Goal: Use online tool/utility: Utilize a website feature to perform a specific function

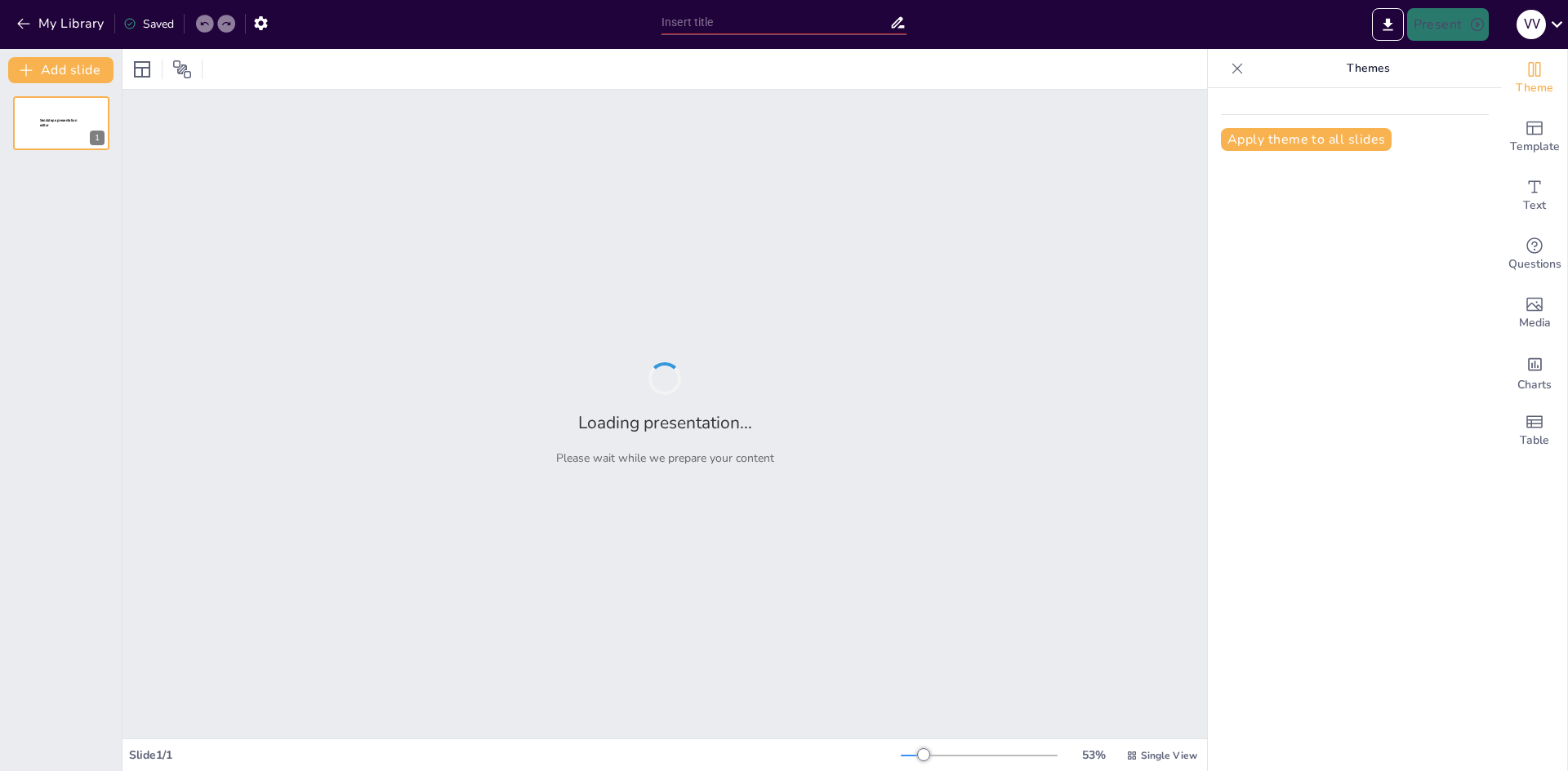
type input "Desacoplamiento de Extracción de Características y Optimización de Clasificador…"
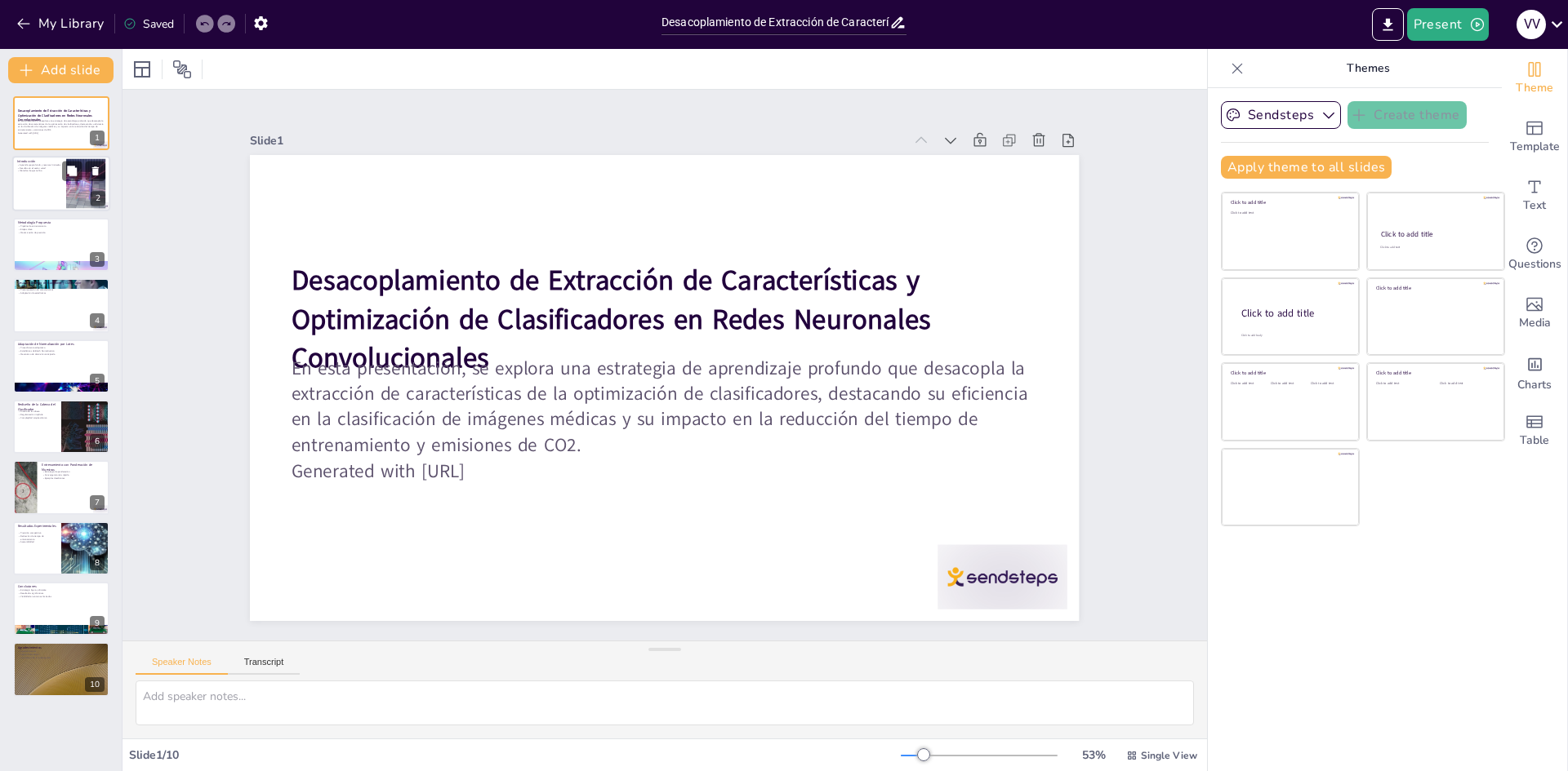
click at [49, 192] on div at bounding box center [60, 184] width 98 height 55
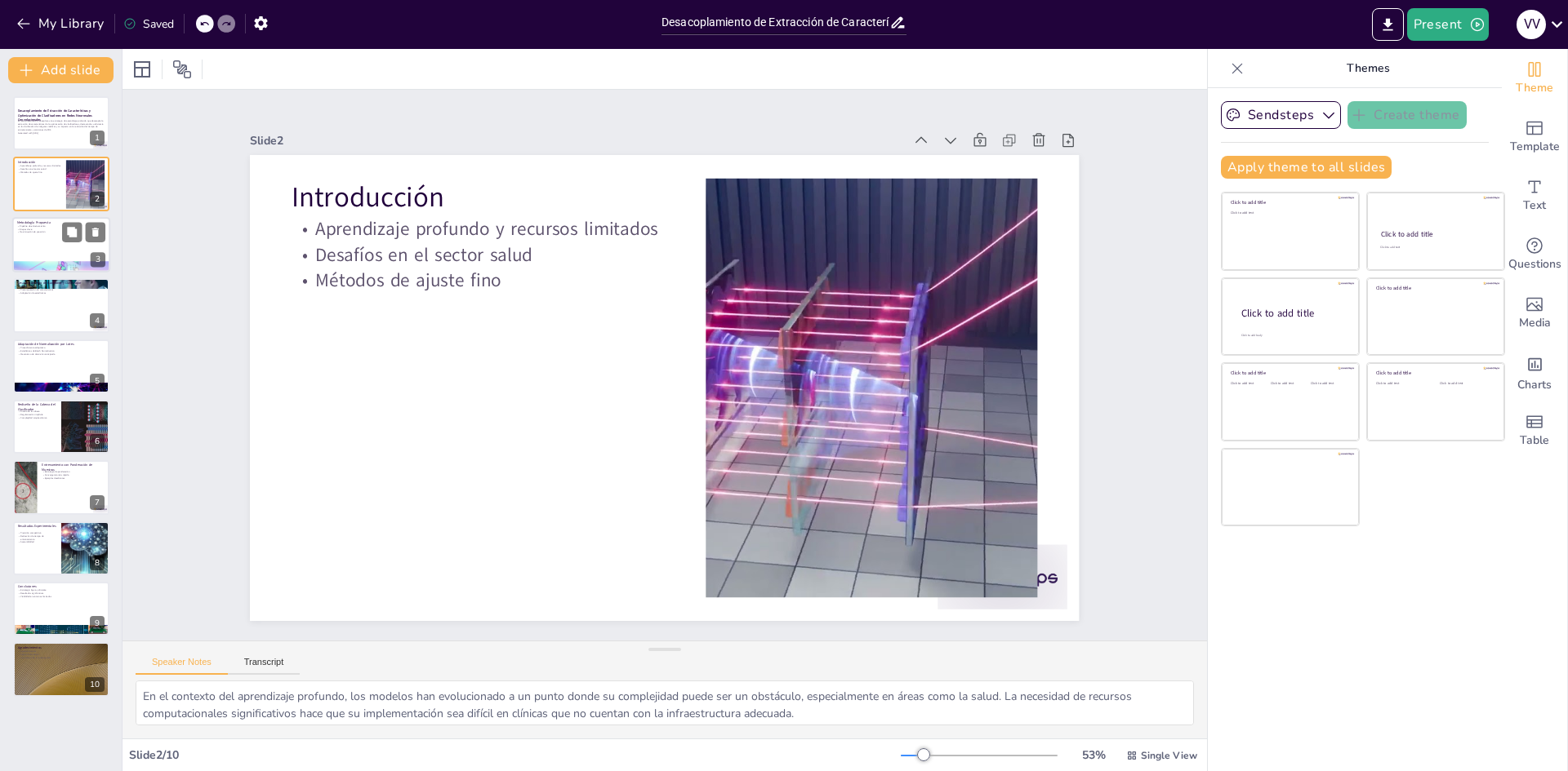
click at [51, 241] on div at bounding box center [60, 244] width 98 height 55
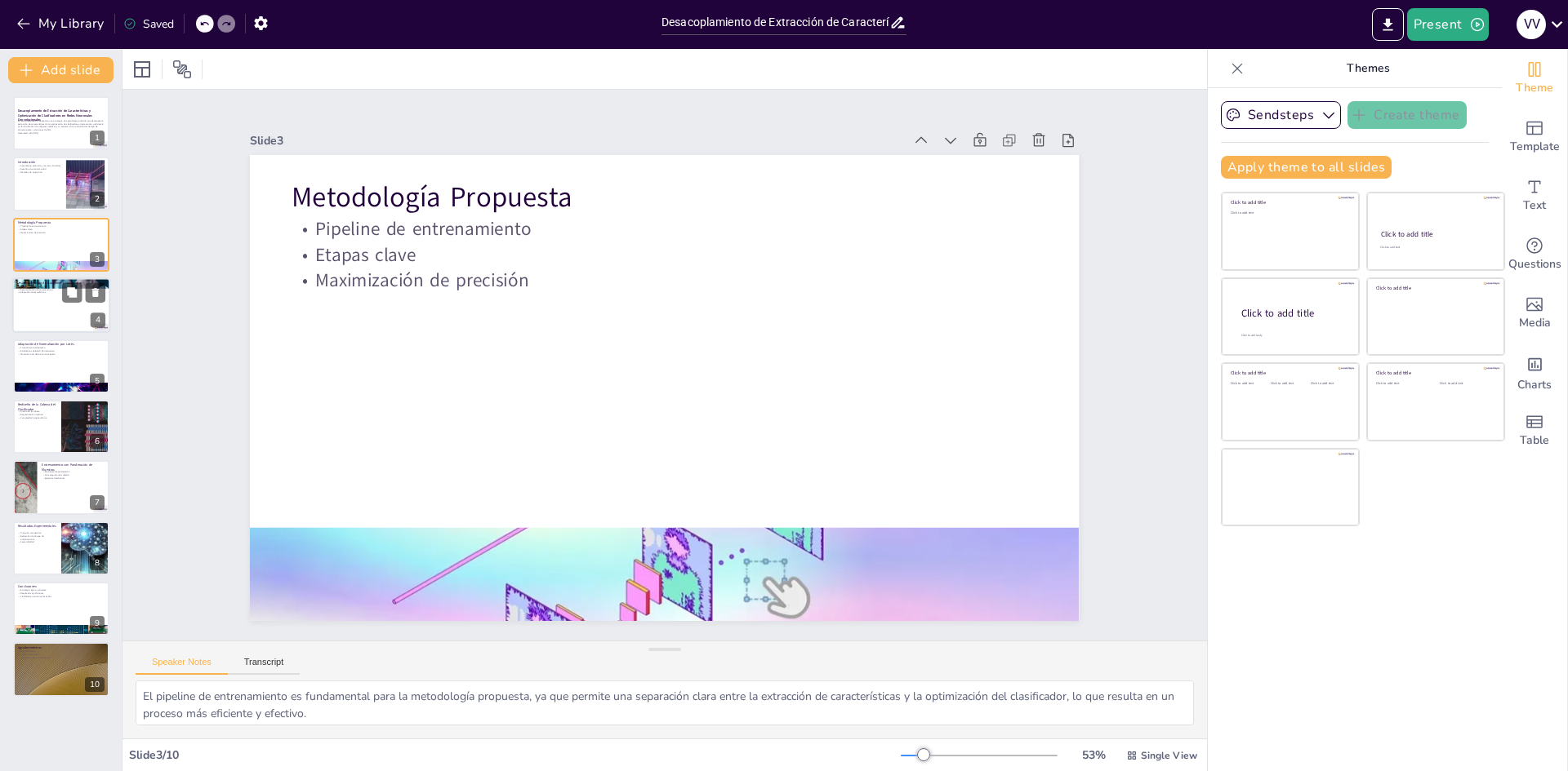
click at [36, 302] on div at bounding box center [60, 304] width 98 height 55
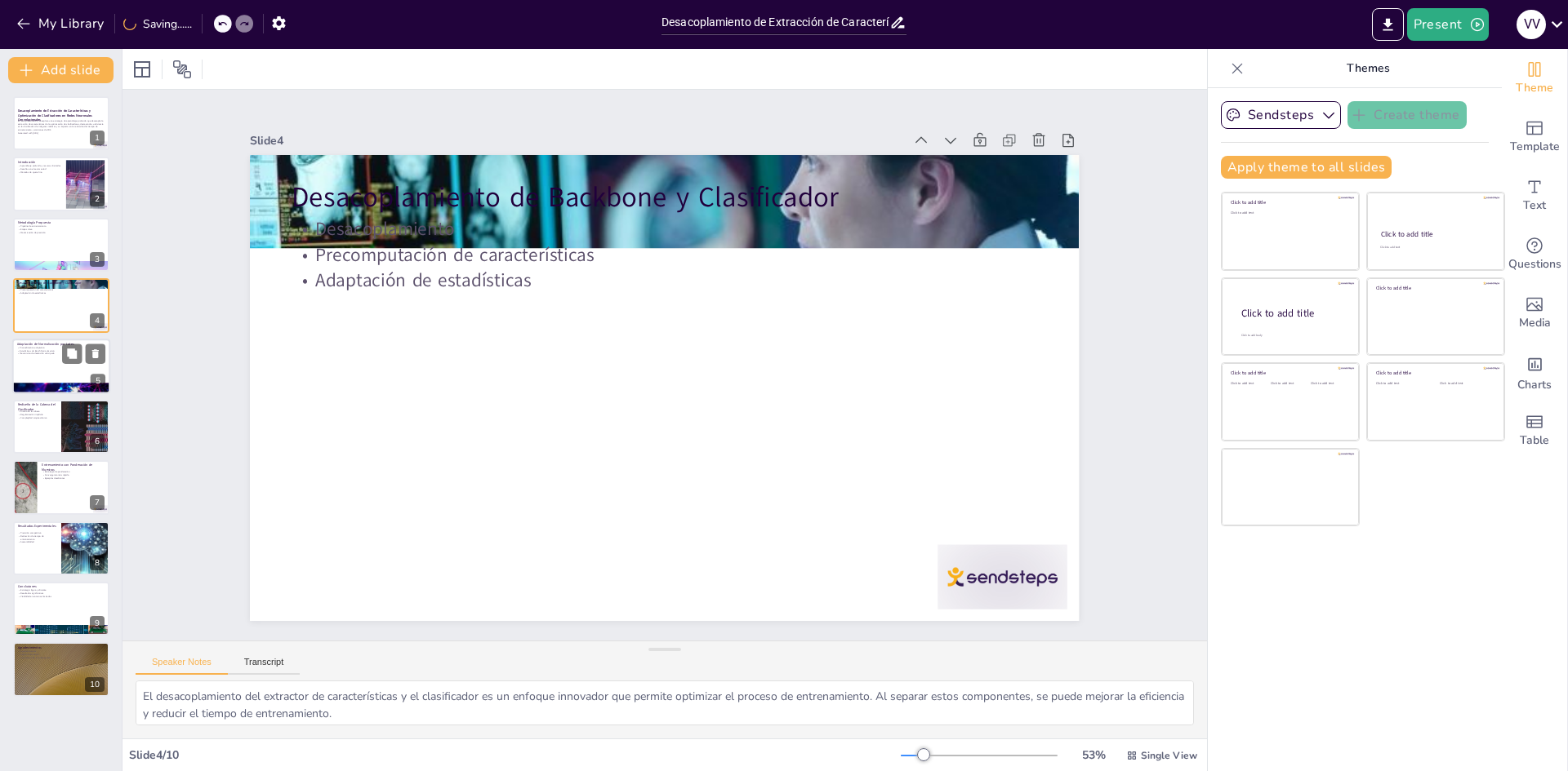
click at [30, 372] on div at bounding box center [60, 366] width 98 height 55
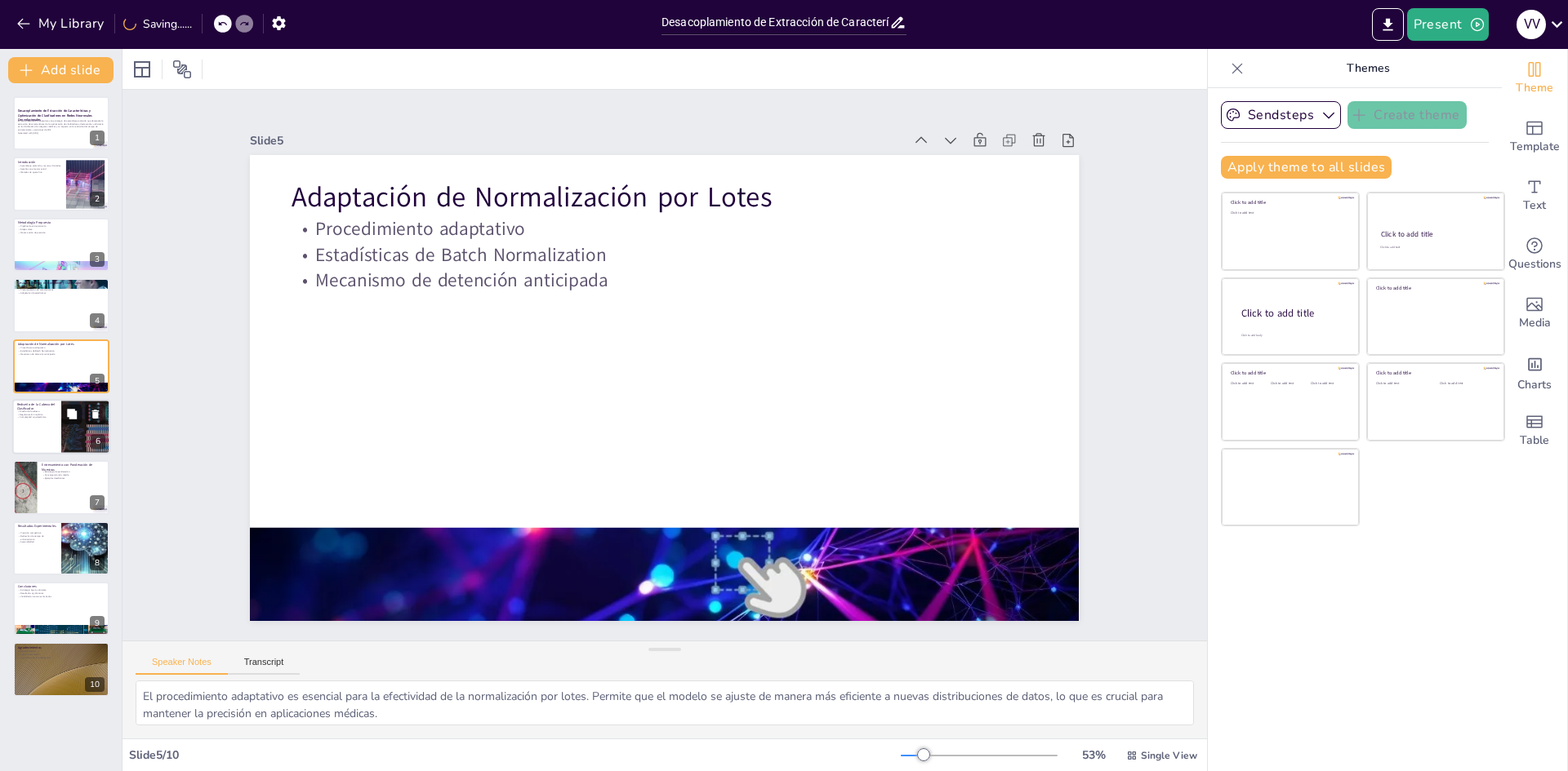
click at [31, 418] on p "Complejidad arquitectónica" at bounding box center [37, 418] width 39 height 3
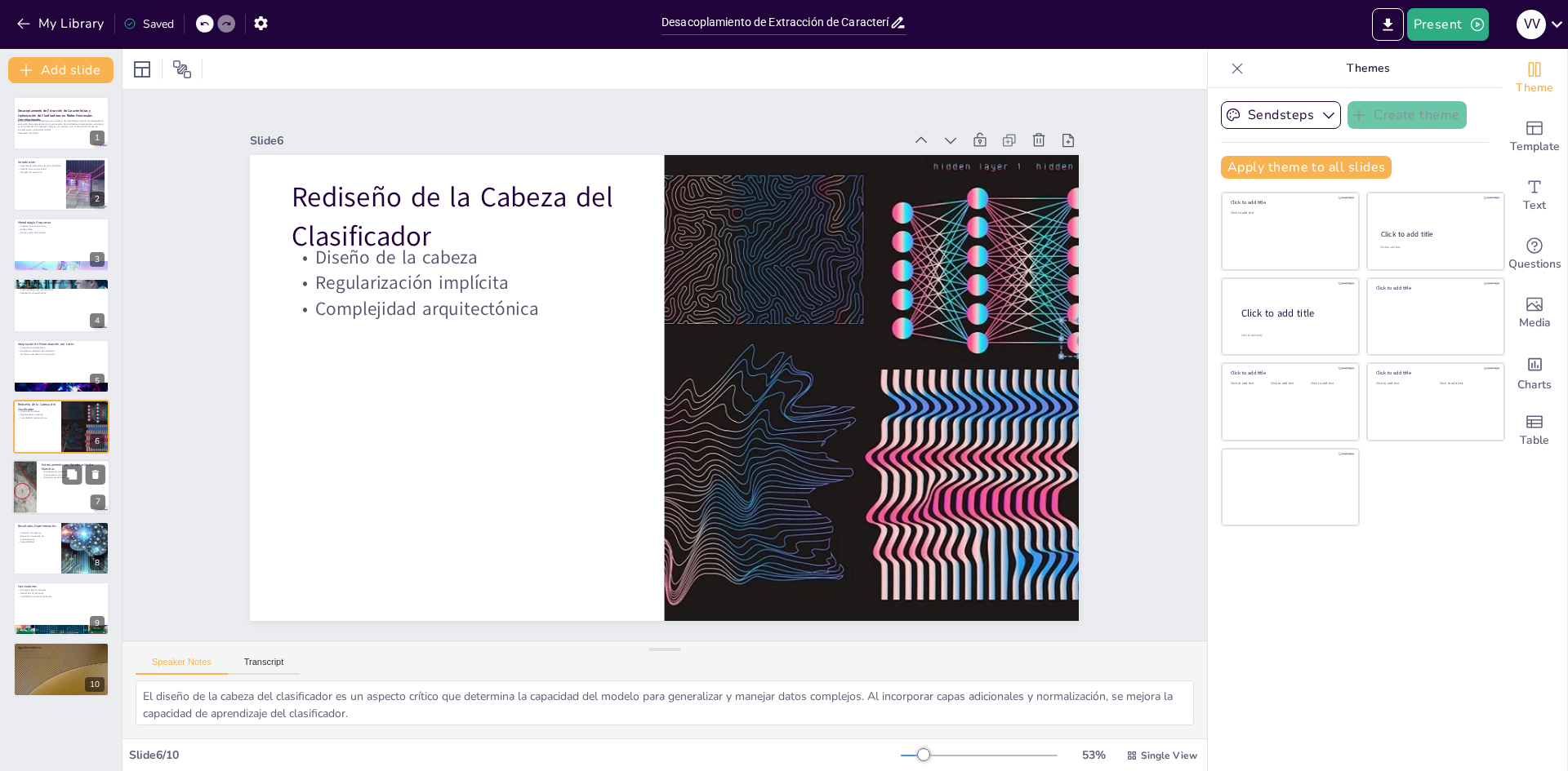
click at [37, 498] on div at bounding box center [60, 488] width 98 height 55
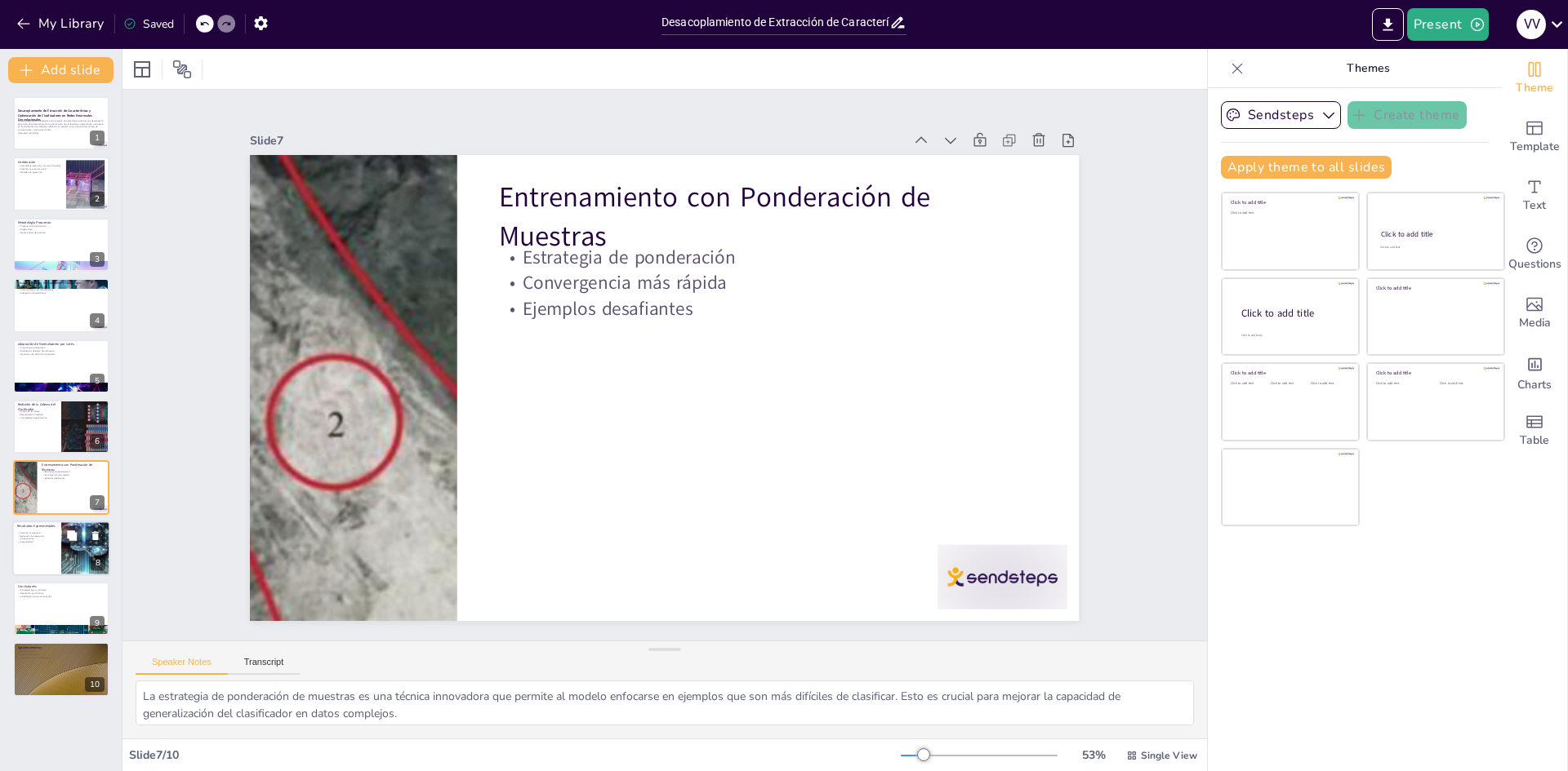
click at [33, 567] on div at bounding box center [60, 548] width 98 height 55
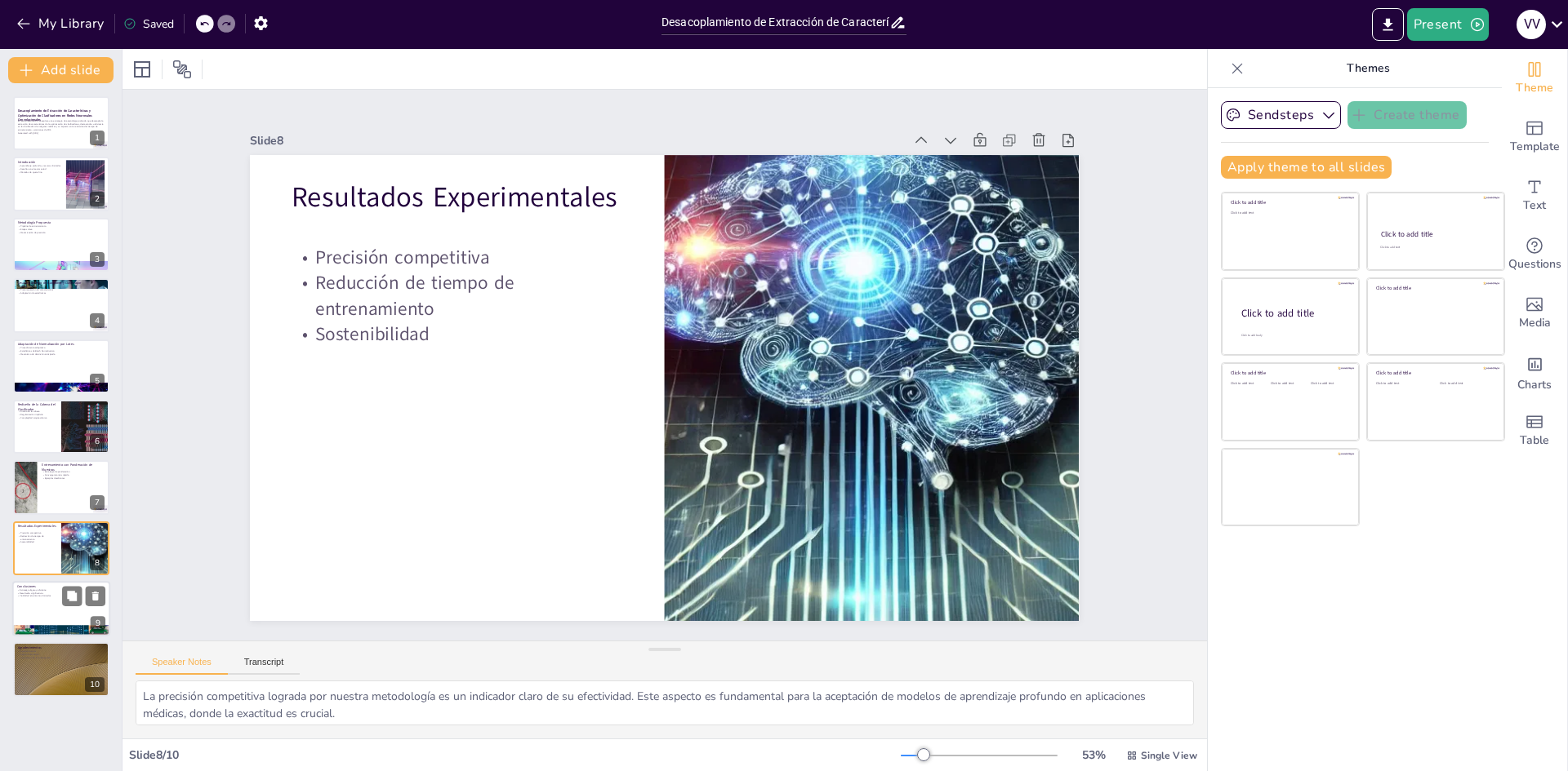
click at [26, 616] on div at bounding box center [60, 609] width 98 height 55
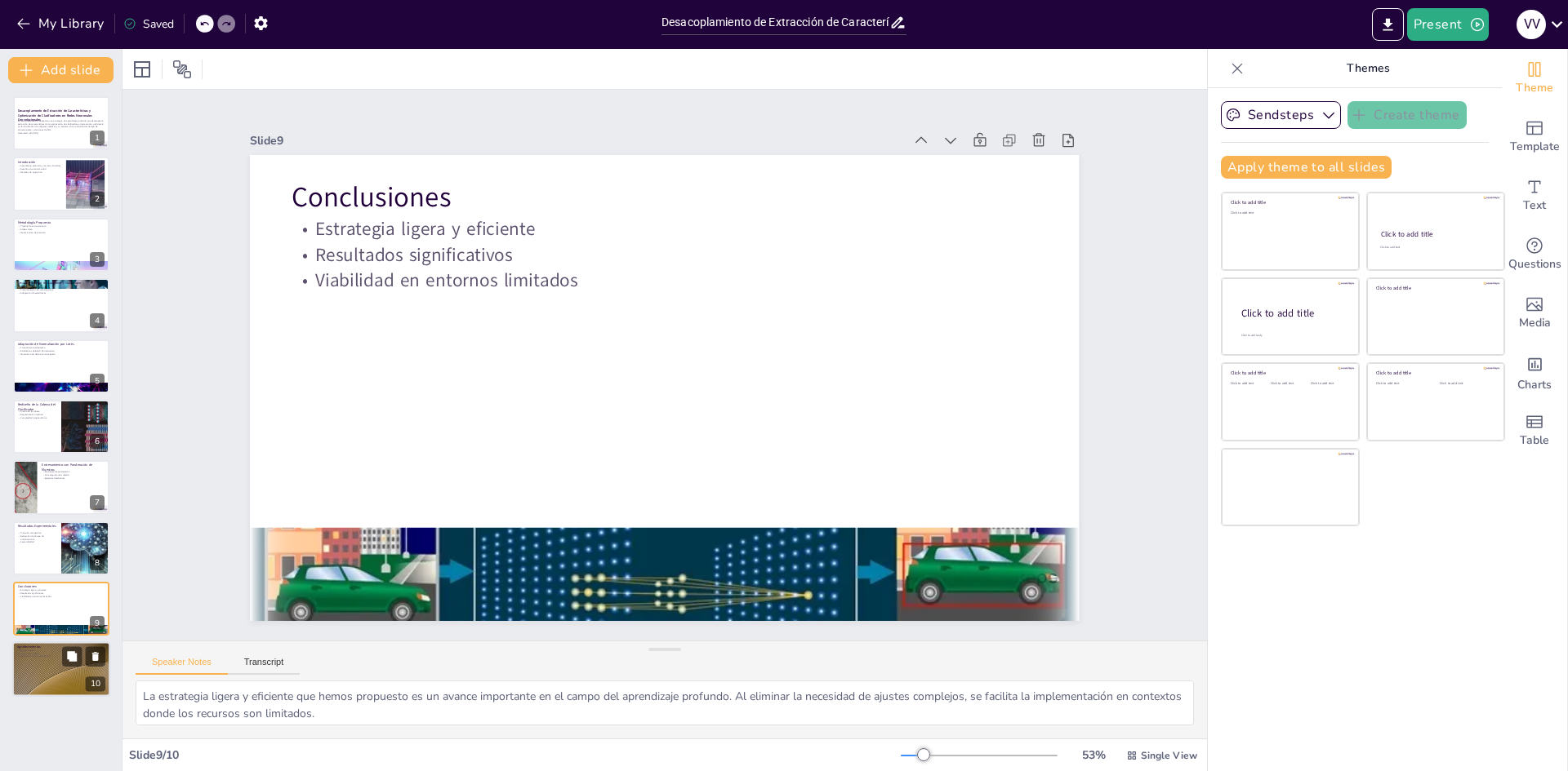
click at [38, 668] on div at bounding box center [60, 670] width 98 height 55
type textarea "Expresar agradecimientos es fundamental en cualquier trabajo de investigación. …"
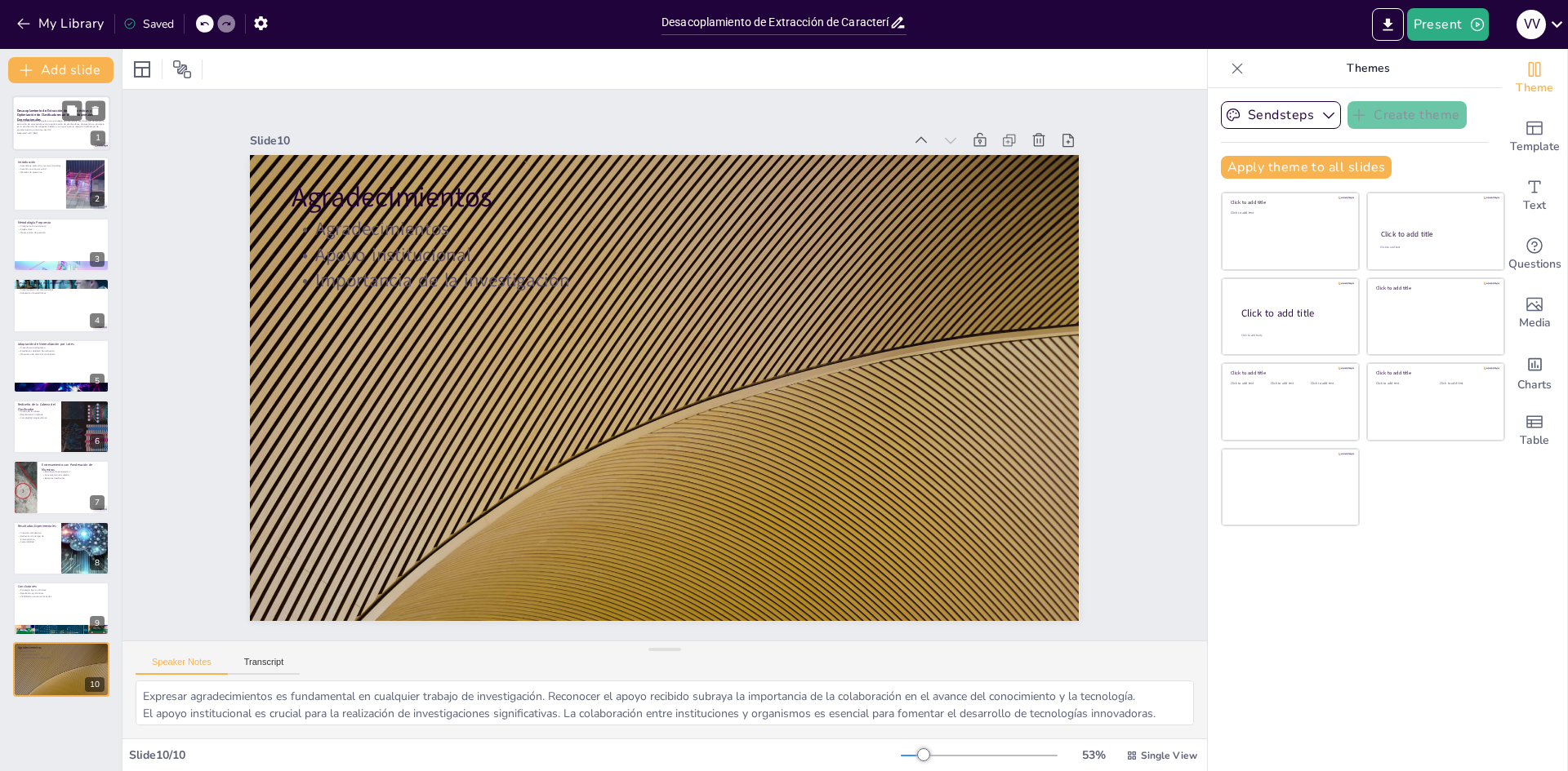
click at [30, 139] on div "En esta presentación, se explora una estrategia de aprendizaje profundo que des…" at bounding box center [61, 128] width 88 height 20
